Goal: Use online tool/utility: Use online tool/utility

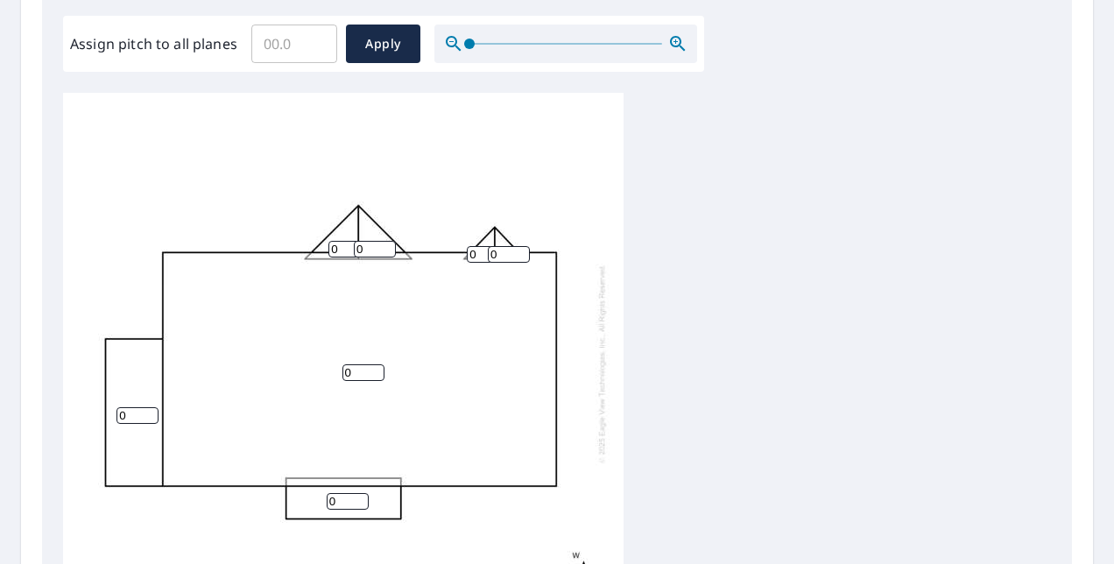
scroll to position [17, 0]
click at [336, 241] on input "0" at bounding box center [349, 249] width 42 height 17
type input "4"
click at [369, 241] on input "0" at bounding box center [375, 249] width 42 height 17
type input "4"
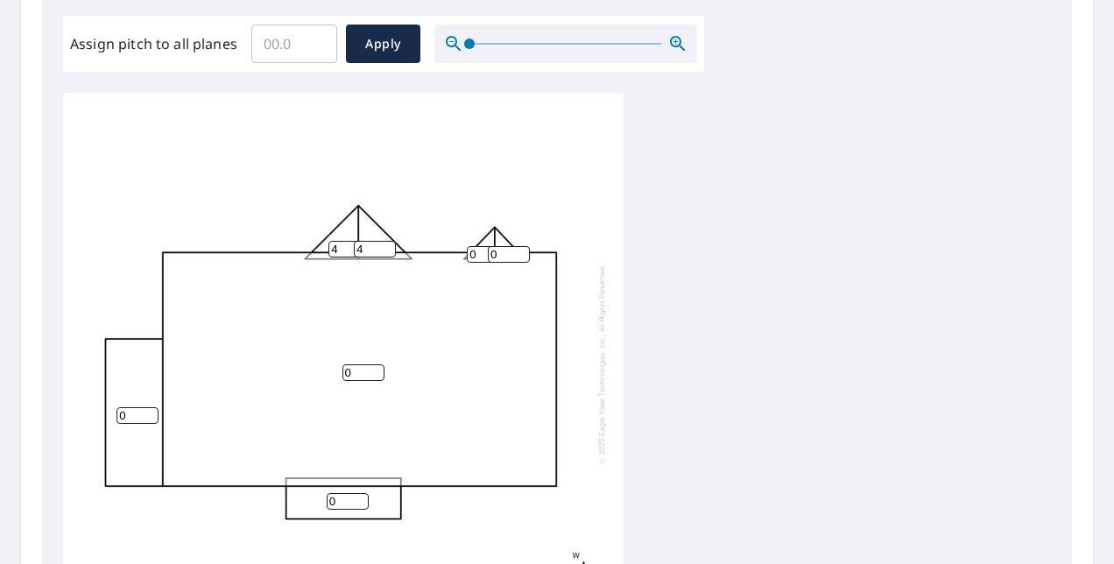
click at [483, 246] on input "0" at bounding box center [488, 254] width 42 height 17
type input "4"
click at [506, 246] on input "0" at bounding box center [509, 254] width 42 height 17
type input "4"
click at [126, 407] on input "0" at bounding box center [137, 415] width 42 height 17
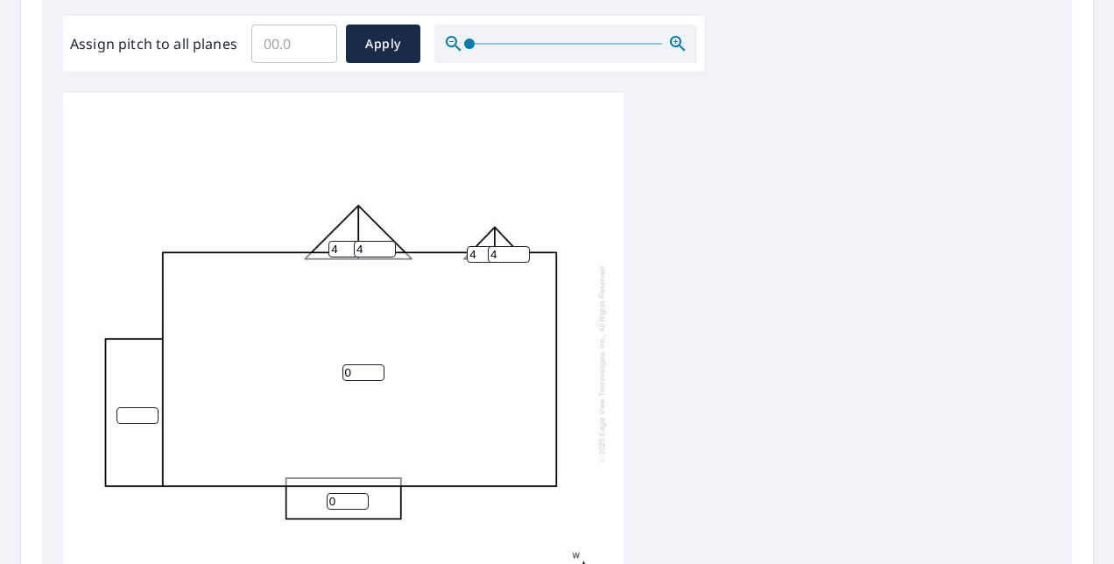
type input "4"
type input "3"
click at [382, 364] on input "0" at bounding box center [363, 372] width 42 height 17
type input "5"
click at [341, 493] on input "0" at bounding box center [348, 501] width 42 height 17
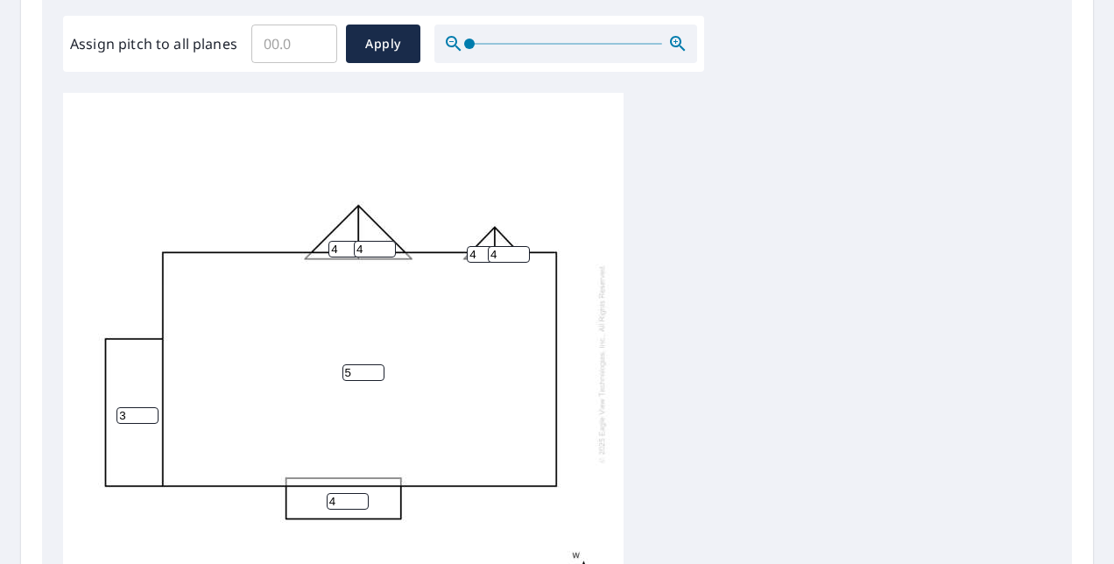
type input "4"
click at [648, 434] on div "5 3 4 4 4 4 4" at bounding box center [557, 368] width 988 height 550
click at [391, 54] on button "Apply" at bounding box center [383, 44] width 74 height 39
click at [354, 241] on input "number" at bounding box center [375, 249] width 42 height 17
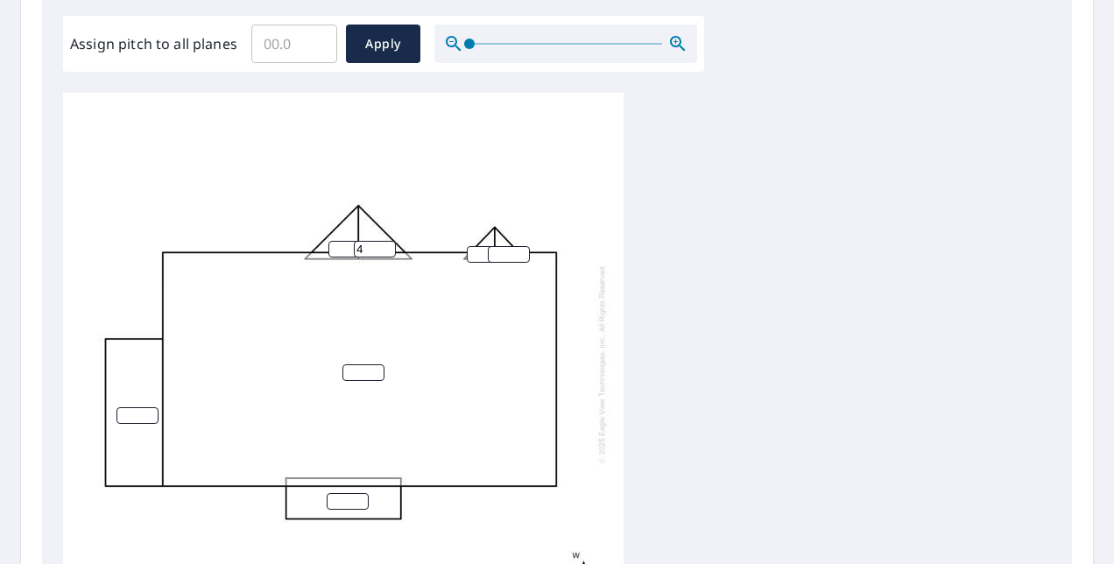
type input "4"
click at [335, 241] on input "number" at bounding box center [349, 249] width 42 height 17
type input "4"
click at [482, 246] on input "number" at bounding box center [488, 254] width 42 height 17
type input "4"
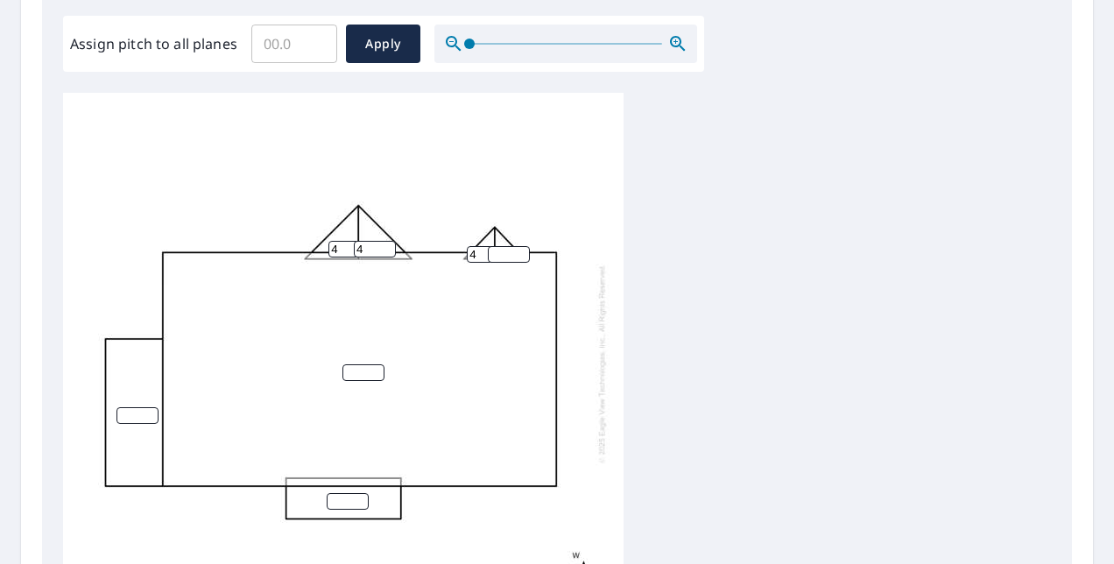
click at [508, 246] on input "number" at bounding box center [509, 254] width 42 height 17
type input "4"
click at [352, 493] on input "1" at bounding box center [348, 501] width 42 height 17
type input "1"
type input "4"
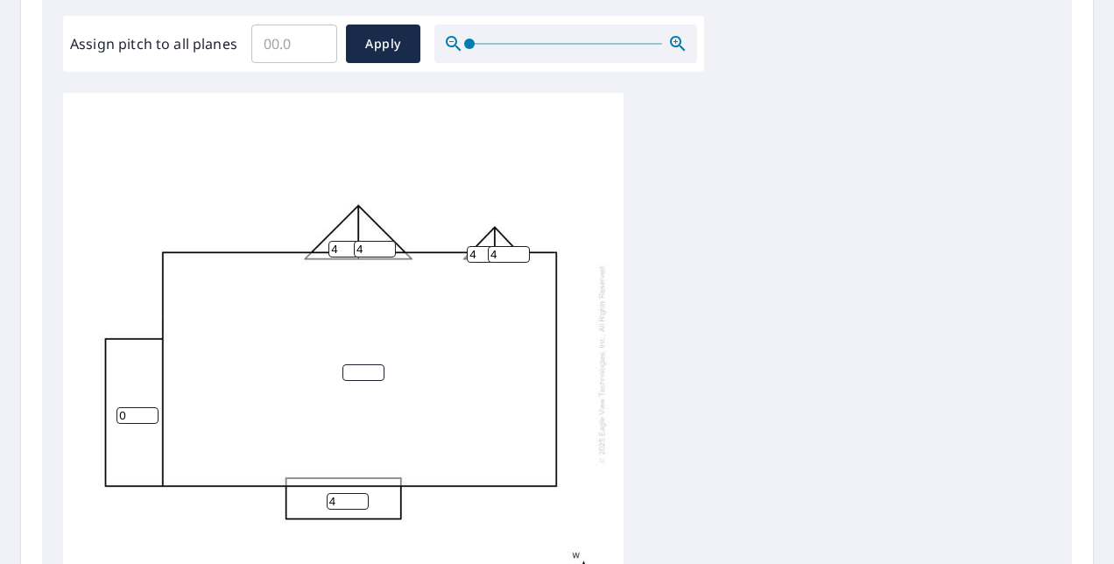
type input "0"
click at [144, 407] on input "0" at bounding box center [137, 415] width 42 height 17
type input "4"
click at [352, 364] on input "number" at bounding box center [363, 372] width 42 height 17
type input "5"
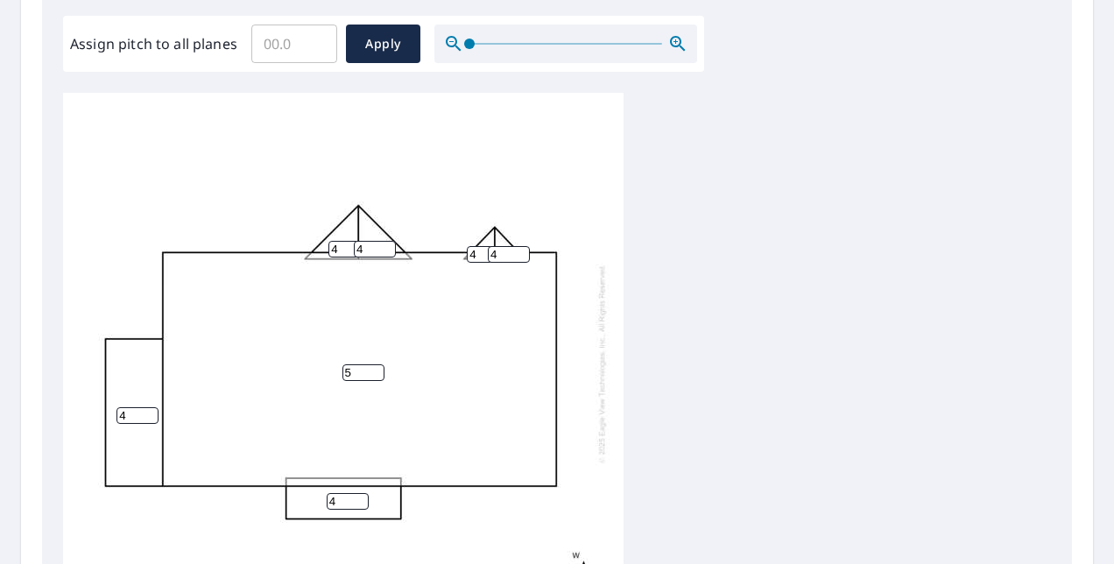
click at [669, 320] on div "5 4 4 4 4 4 4" at bounding box center [557, 368] width 988 height 550
click at [367, 46] on span "Apply" at bounding box center [383, 44] width 46 height 22
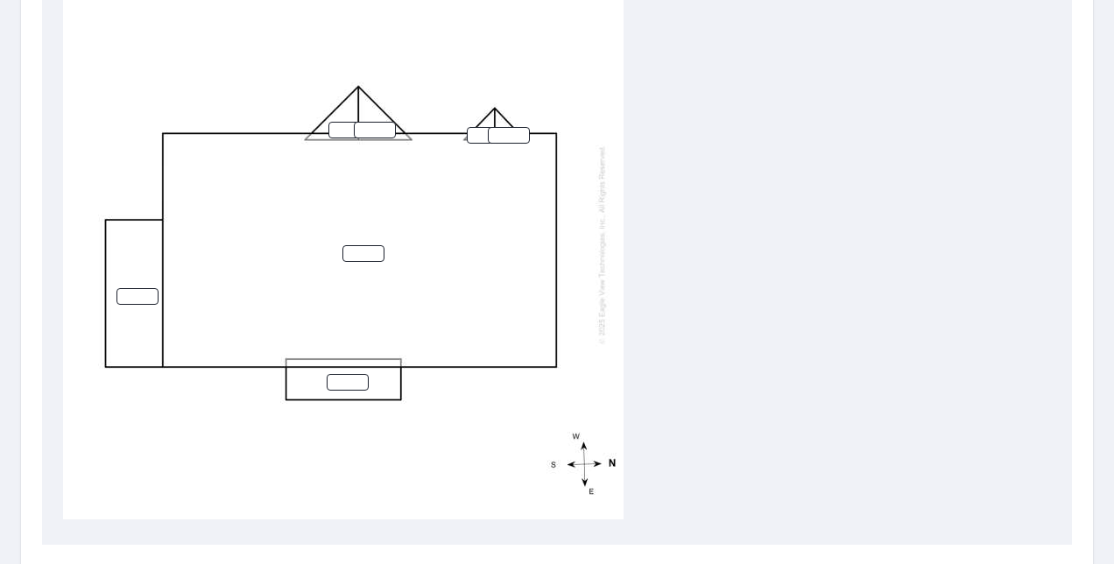
scroll to position [642, 0]
click at [343, 122] on input "number" at bounding box center [349, 130] width 42 height 17
type input "4"
click at [373, 122] on input "number" at bounding box center [375, 130] width 42 height 17
type input "4"
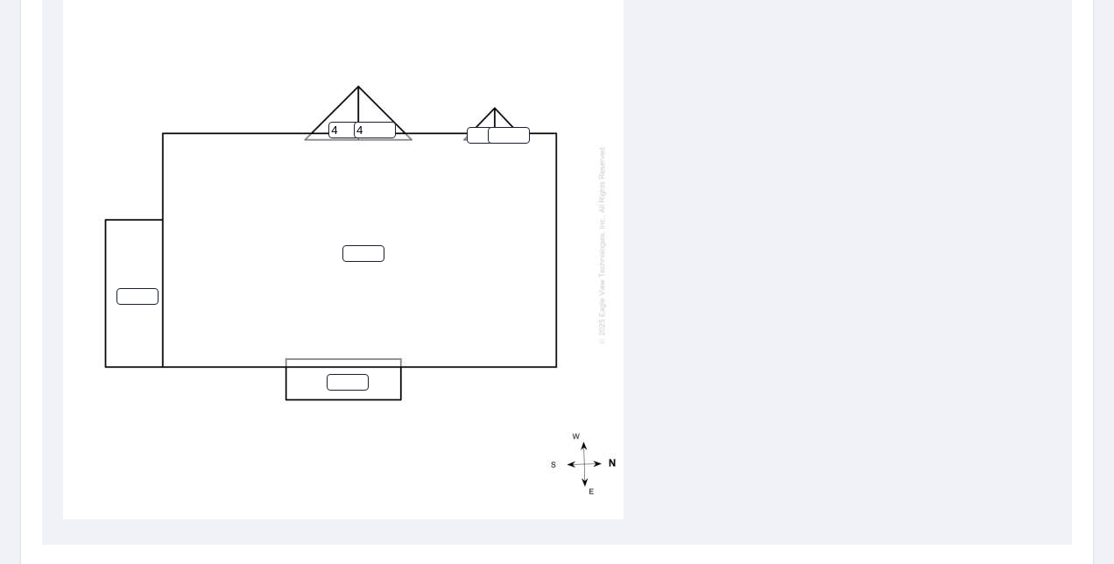
click at [482, 127] on input "number" at bounding box center [488, 135] width 42 height 17
type input "4"
click at [506, 127] on input "number" at bounding box center [509, 135] width 42 height 17
type input "4"
click at [367, 245] on input "number" at bounding box center [363, 253] width 42 height 17
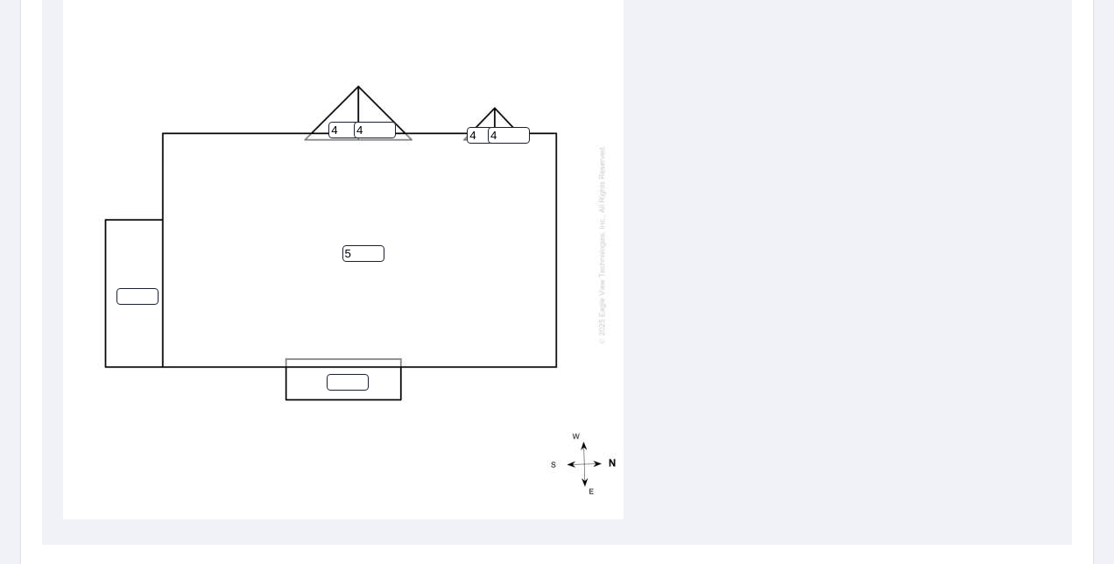
type input "5"
click at [351, 374] on input "number" at bounding box center [348, 382] width 42 height 17
type input "4"
click at [135, 288] on input "number" at bounding box center [137, 296] width 42 height 17
type input "4"
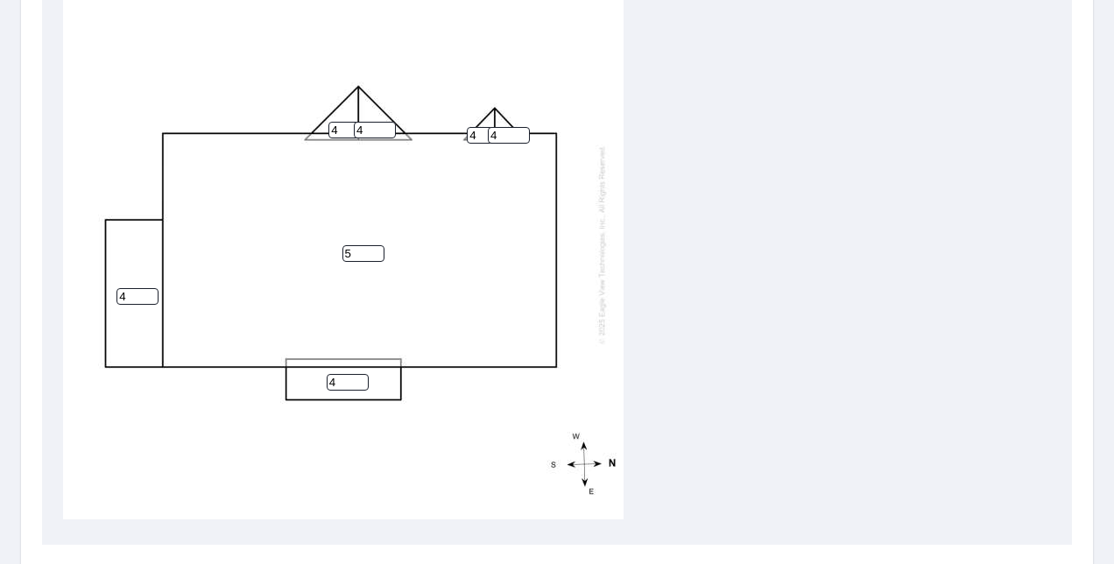
click at [153, 397] on div "5 4 4 4 4 4 4" at bounding box center [343, 244] width 560 height 550
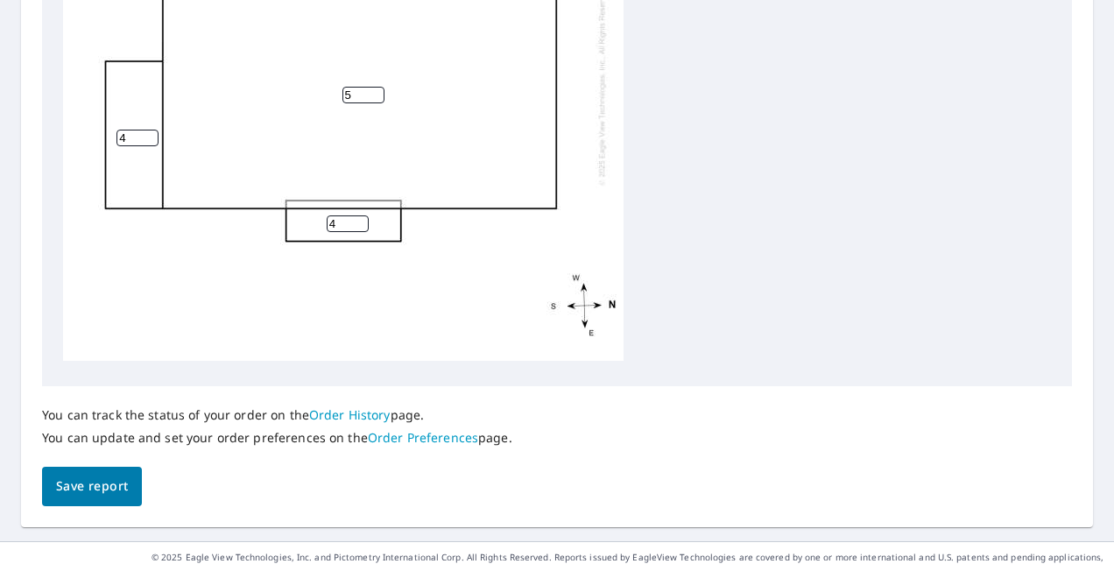
scroll to position [821, 0]
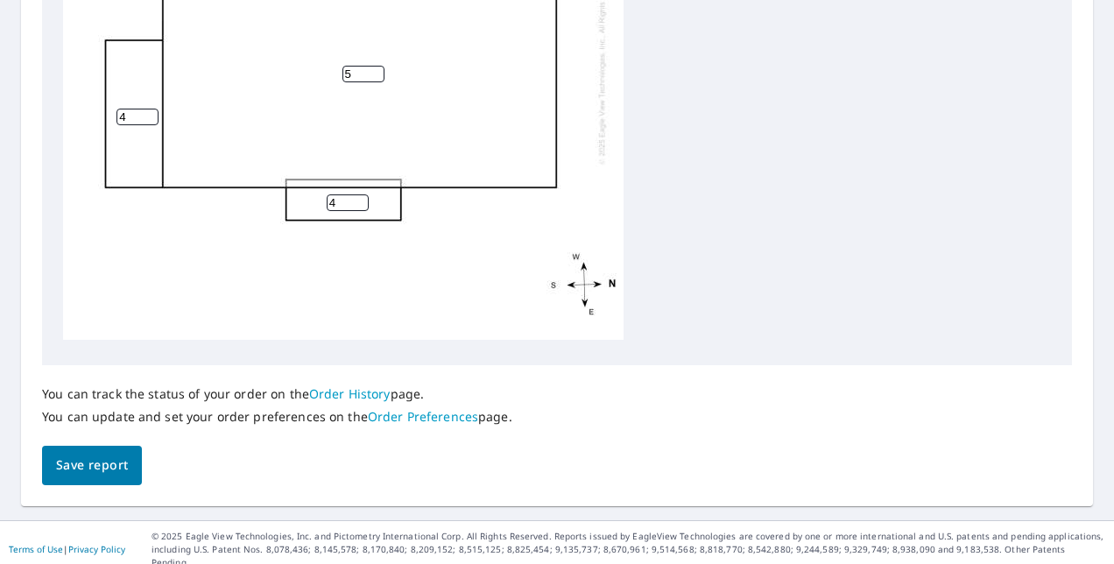
click at [105, 476] on button "Save report" at bounding box center [92, 465] width 100 height 39
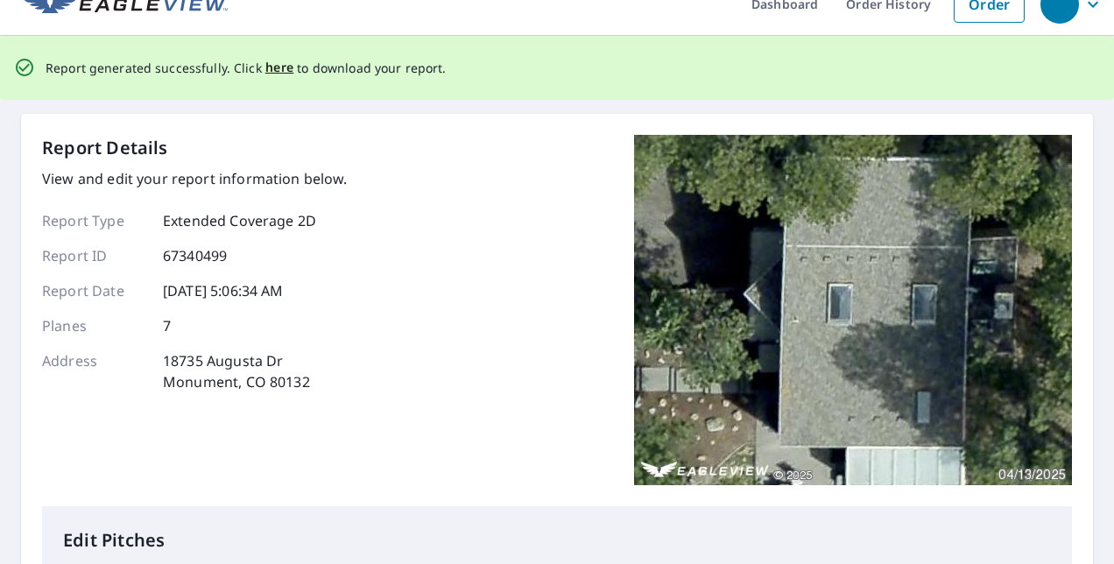
scroll to position [0, 0]
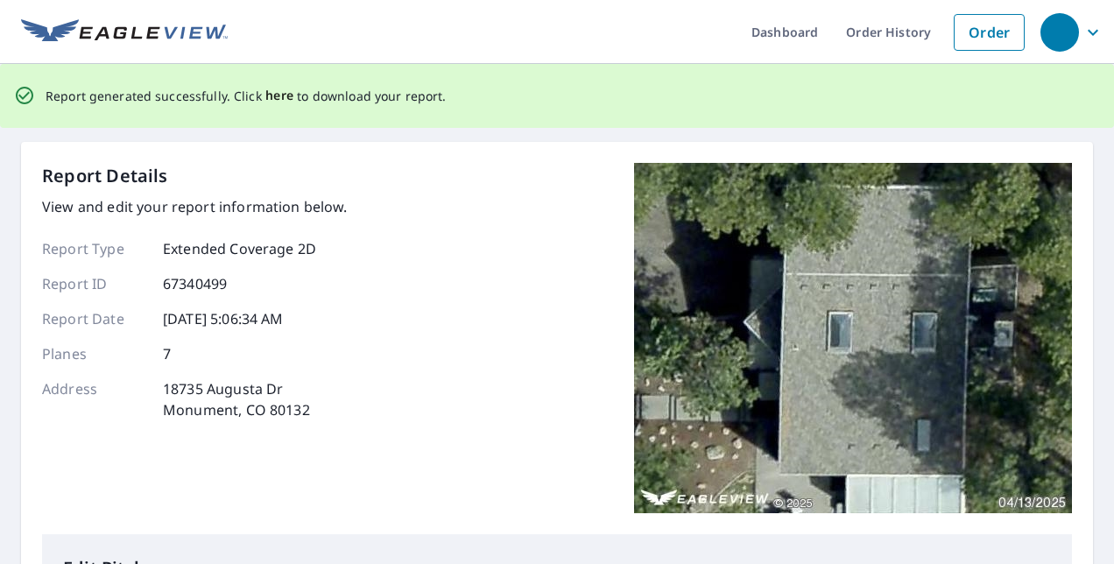
click at [268, 92] on span "here" at bounding box center [279, 96] width 29 height 22
